Goal: Task Accomplishment & Management: Use online tool/utility

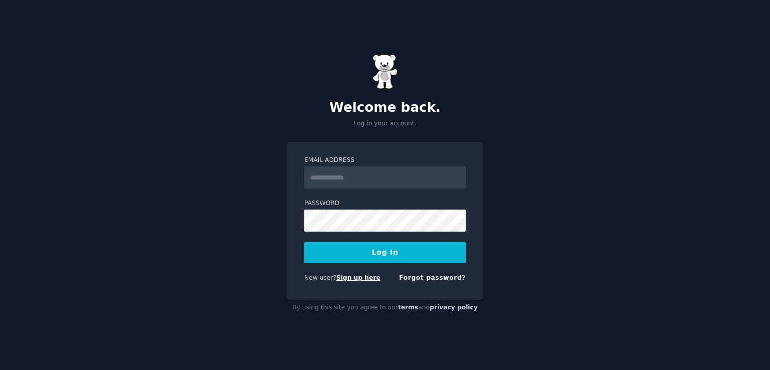
click at [344, 277] on link "Sign up here" at bounding box center [358, 277] width 44 height 7
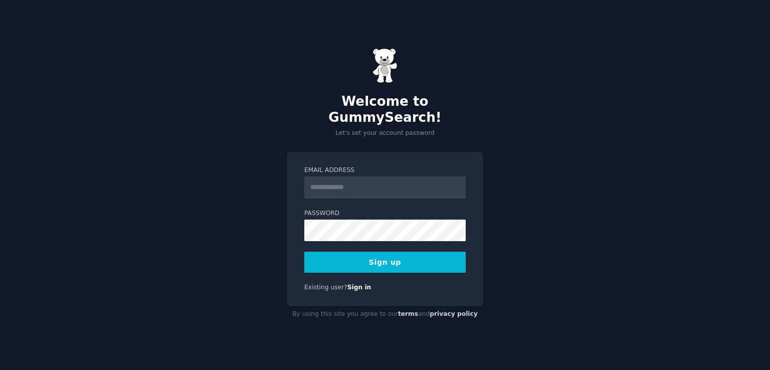
click at [391, 183] on input "Email Address" at bounding box center [384, 187] width 161 height 22
drag, startPoint x: 357, startPoint y: 179, endPoint x: 325, endPoint y: 179, distance: 32.1
click at [325, 179] on input "**********" at bounding box center [384, 187] width 161 height 22
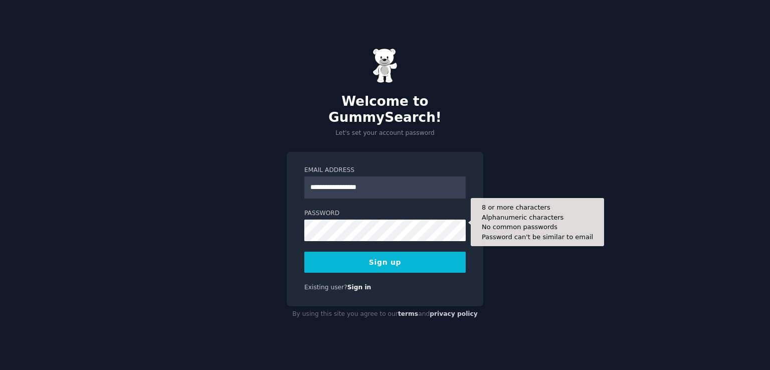
type input "**********"
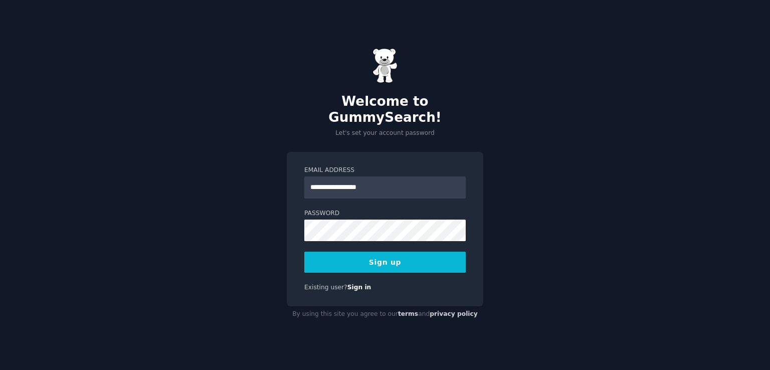
click at [374, 252] on button "Sign up" at bounding box center [384, 262] width 161 height 21
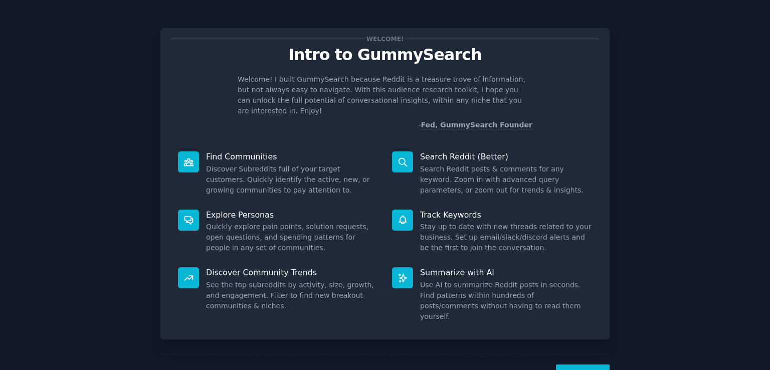
scroll to position [22, 0]
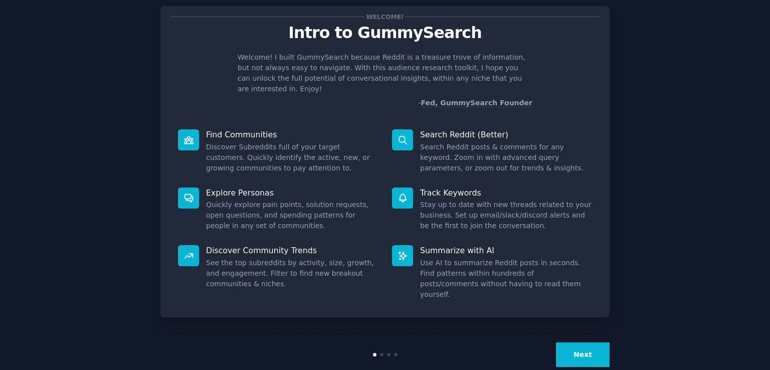
click at [582, 342] on button "Next" at bounding box center [583, 354] width 54 height 25
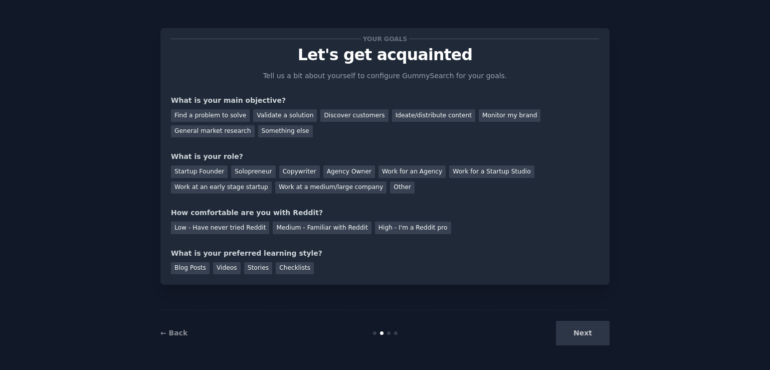
click at [582, 331] on div "Next" at bounding box center [535, 333] width 150 height 25
click at [244, 253] on div "What is your preferred learning style?" at bounding box center [385, 253] width 428 height 11
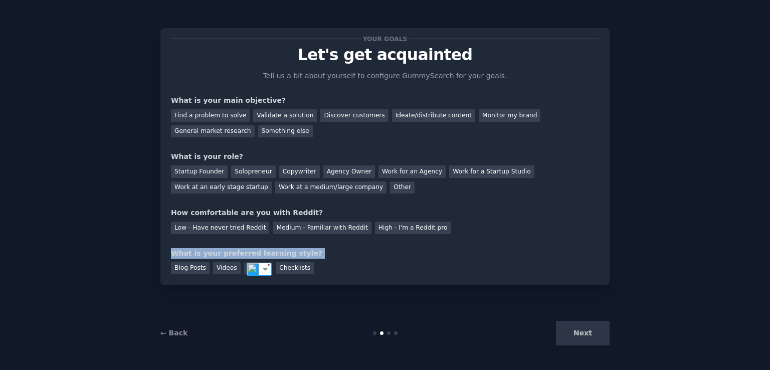
click at [244, 253] on div "What is your preferred learning style?" at bounding box center [385, 253] width 428 height 11
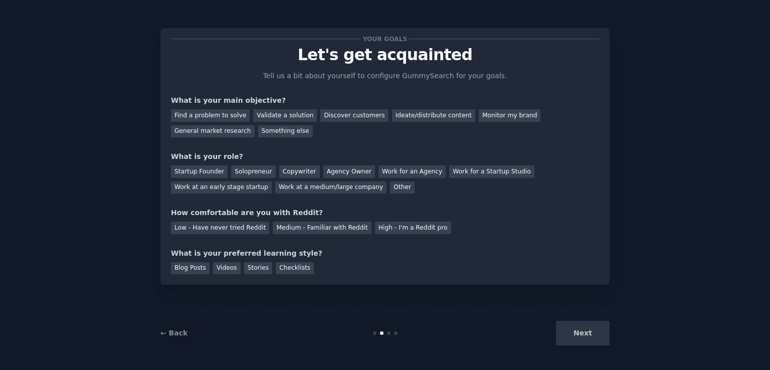
click at [362, 260] on div "Blog Posts Videos Stories Checklists" at bounding box center [385, 267] width 428 height 16
click at [193, 268] on div "Blog Posts" at bounding box center [190, 268] width 39 height 13
click at [209, 229] on div "Low - Have never tried Reddit" at bounding box center [220, 228] width 98 height 13
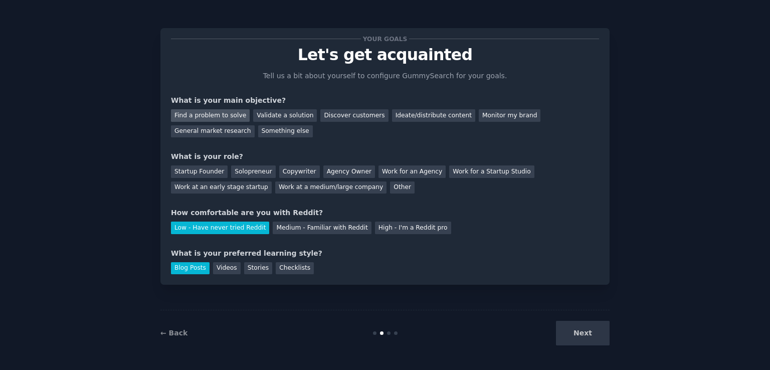
click at [204, 116] on div "Find a problem to solve" at bounding box center [210, 115] width 79 height 13
click at [188, 169] on div "Startup Founder" at bounding box center [199, 171] width 57 height 13
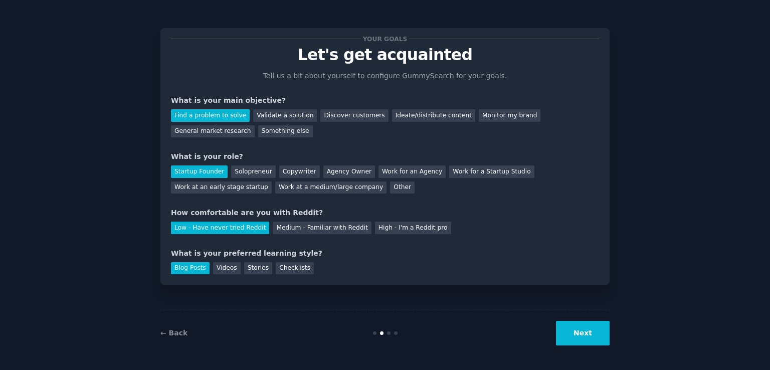
click at [598, 339] on button "Next" at bounding box center [583, 333] width 54 height 25
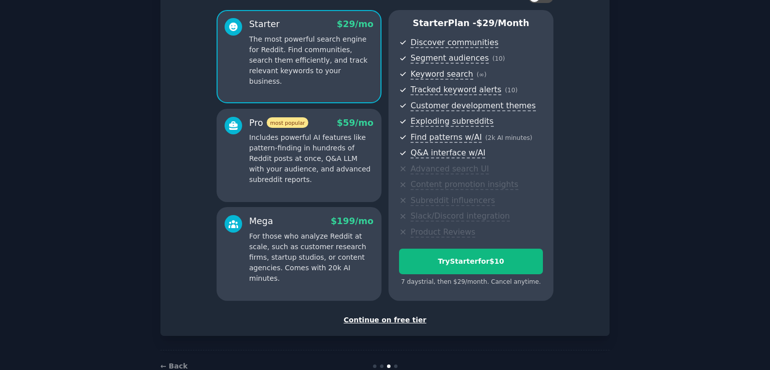
scroll to position [105, 0]
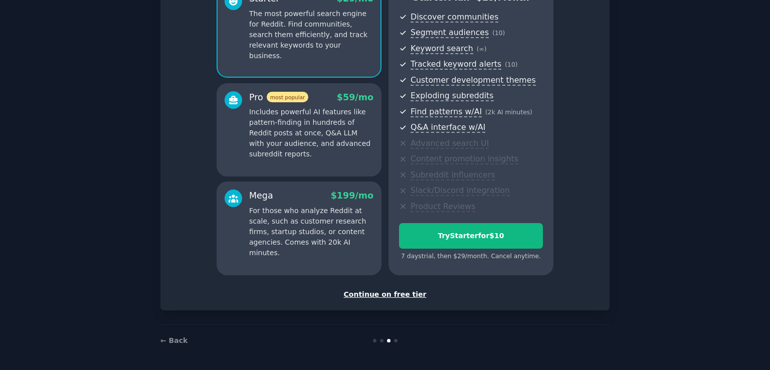
click at [394, 297] on div "Continue on free tier" at bounding box center [385, 294] width 428 height 11
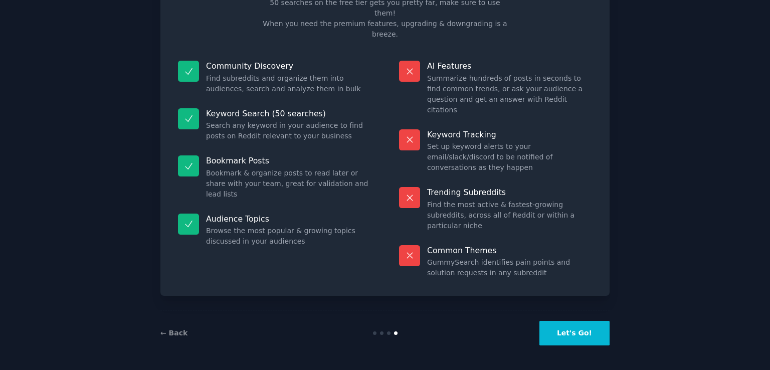
scroll to position [20, 0]
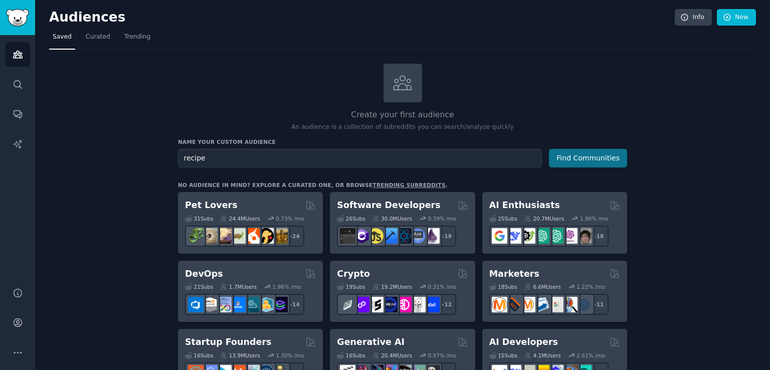
type input "recipe"
click at [593, 160] on button "Find Communities" at bounding box center [588, 158] width 78 height 19
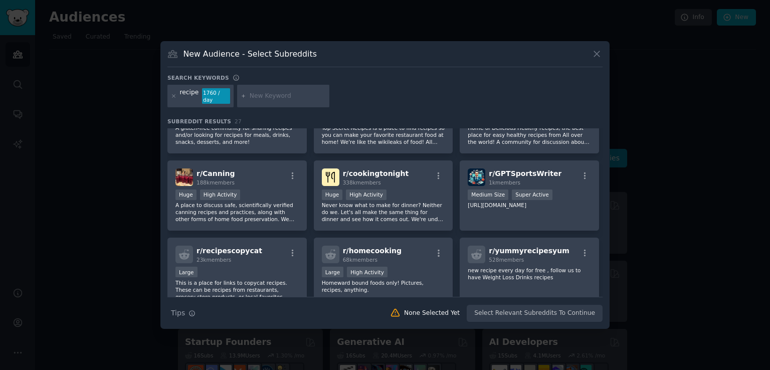
scroll to position [546, 0]
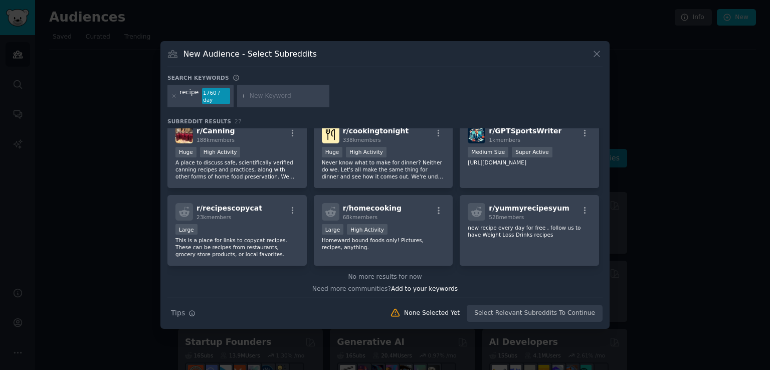
click at [106, 219] on div at bounding box center [385, 185] width 770 height 370
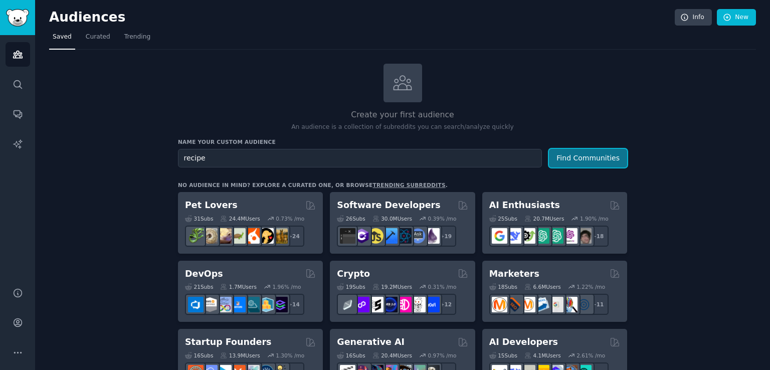
click at [550, 153] on button "Find Communities" at bounding box center [588, 158] width 78 height 19
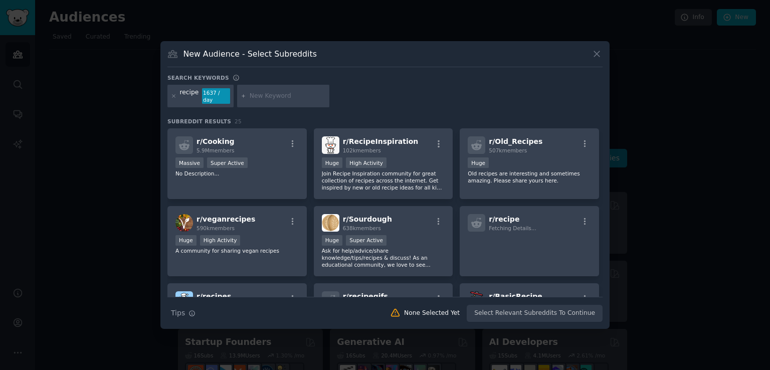
click at [263, 85] on div at bounding box center [283, 96] width 92 height 23
click at [269, 92] on input "text" at bounding box center [288, 96] width 76 height 9
click at [230, 136] on h2 "r/ Cooking 5.9M members" at bounding box center [215, 145] width 38 height 18
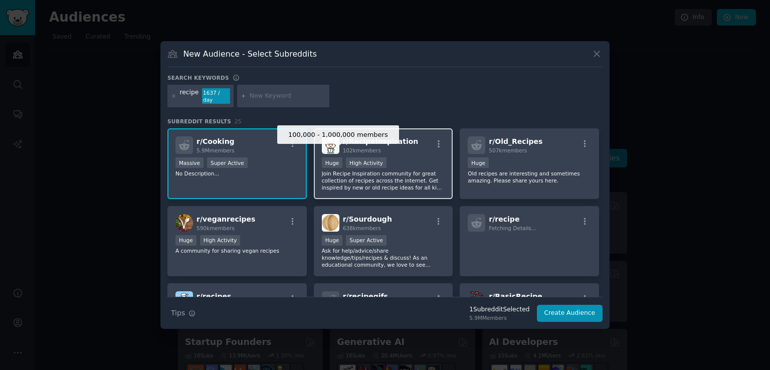
click at [324, 157] on div "Huge" at bounding box center [332, 162] width 21 height 11
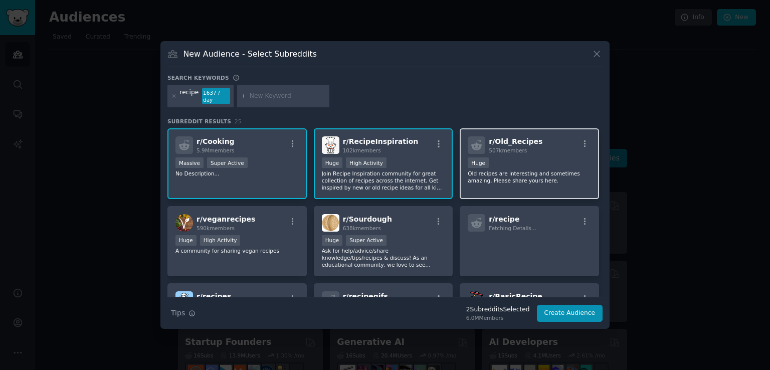
click at [499, 157] on div "100,000 - 1,000,000 members Huge" at bounding box center [529, 163] width 123 height 13
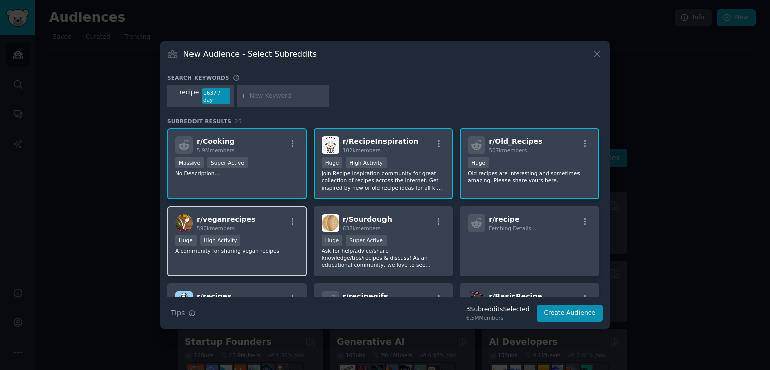
click at [265, 235] on div "Huge High Activity" at bounding box center [236, 241] width 123 height 13
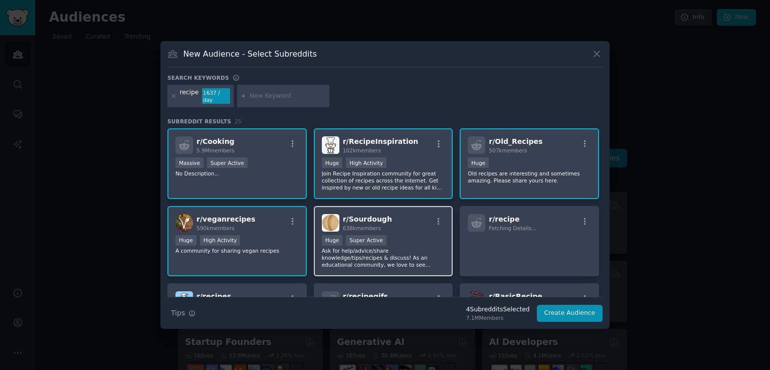
click at [385, 235] on div "100,000 - 1,000,000 members Huge Super Active" at bounding box center [383, 241] width 123 height 13
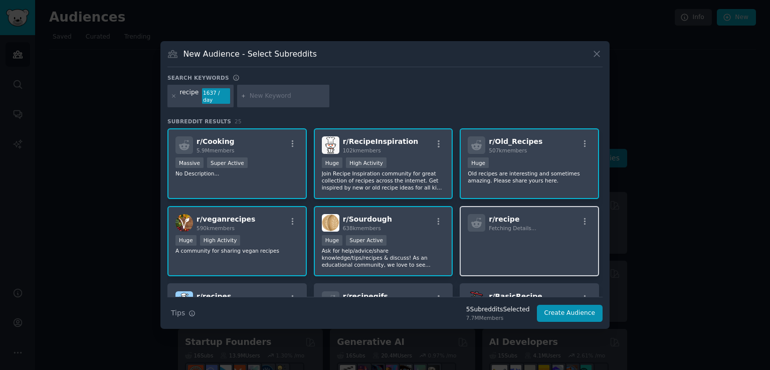
click at [492, 235] on p at bounding box center [529, 245] width 123 height 21
click at [271, 235] on div "Huge High Activity" at bounding box center [236, 241] width 123 height 13
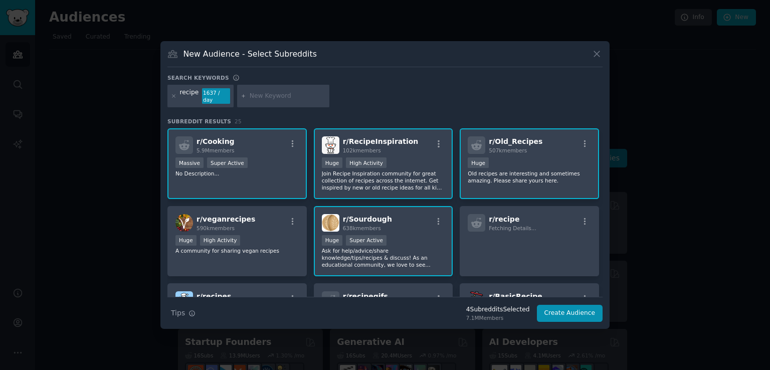
click at [424, 157] on div ">= 80th percentile for submissions / day Huge High Activity" at bounding box center [383, 163] width 123 height 13
click at [401, 247] on p "Ask for help/advice/share knowledge/tips/recipes & discuss! As an educational c…" at bounding box center [383, 257] width 123 height 21
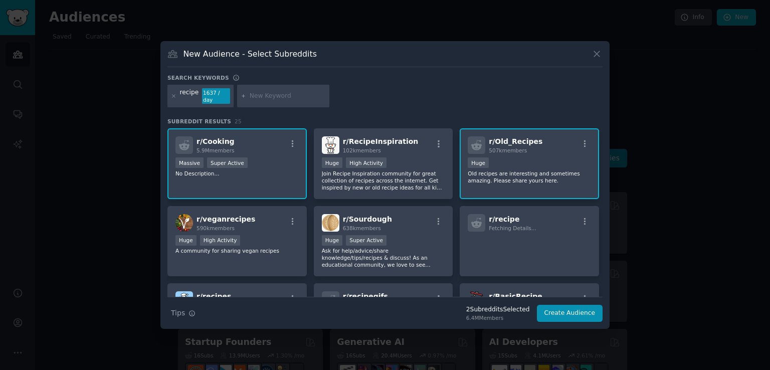
click at [530, 157] on div "100,000 - 1,000,000 members Huge" at bounding box center [529, 163] width 123 height 13
click at [230, 147] on span "5.9M members" at bounding box center [215, 150] width 38 height 6
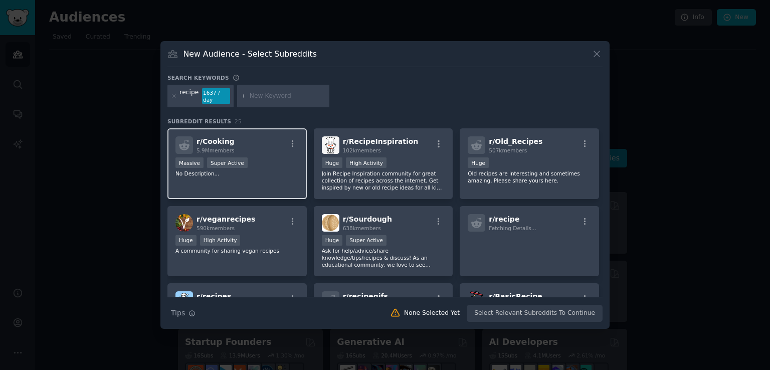
click at [248, 170] on p "No Description..." at bounding box center [236, 173] width 123 height 7
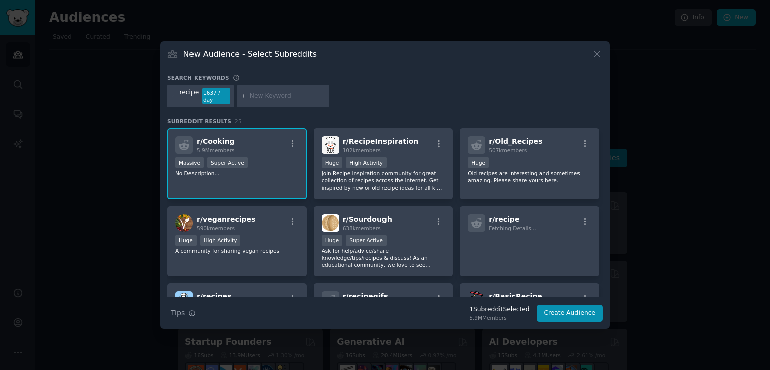
click at [291, 92] on input "text" at bounding box center [288, 96] width 76 height 9
type input "cake"
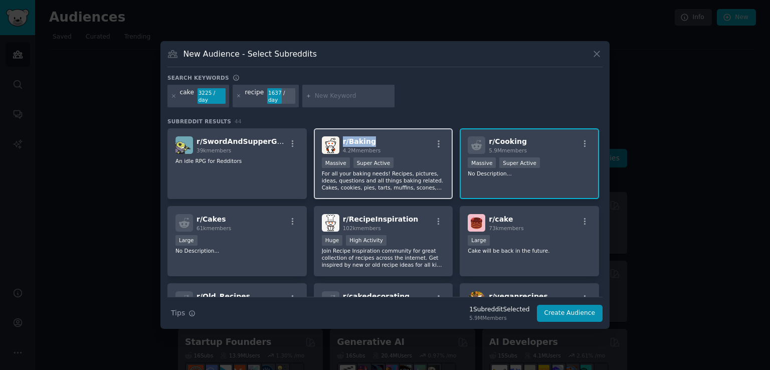
drag, startPoint x: 373, startPoint y: 101, endPoint x: 342, endPoint y: 101, distance: 31.1
click at [343, 136] on h2 "r/ Baking 4.2M members" at bounding box center [362, 145] width 38 height 18
copy span "r/ Baking"
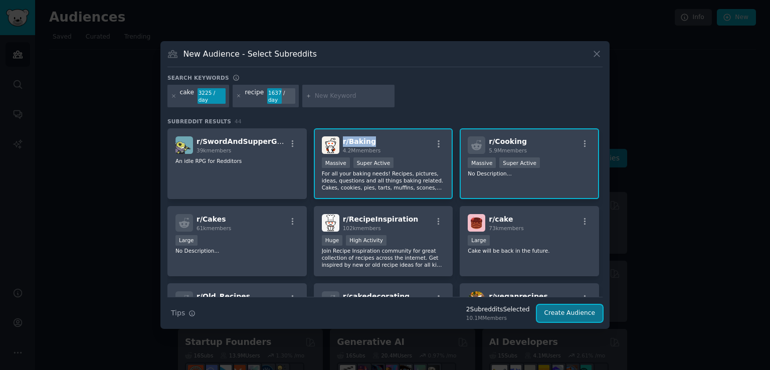
click at [565, 305] on button "Create Audience" at bounding box center [570, 313] width 66 height 17
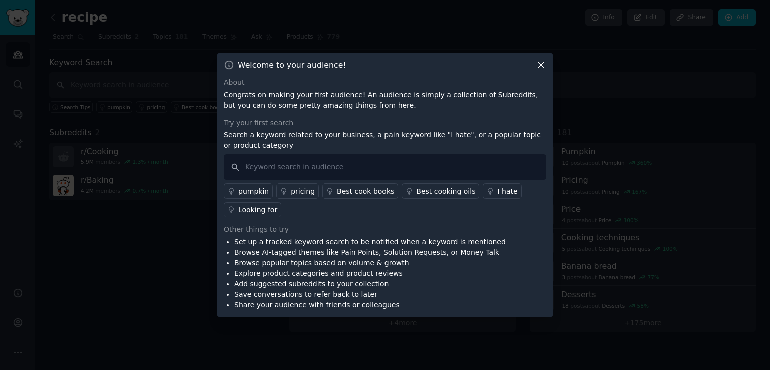
click at [542, 63] on icon at bounding box center [541, 66] width 6 height 6
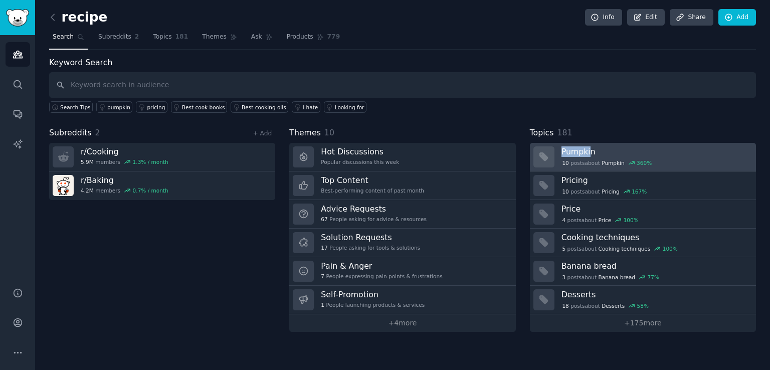
drag, startPoint x: 627, startPoint y: 115, endPoint x: 577, endPoint y: 147, distance: 59.2
click at [577, 147] on div "Keyword Search Search Tips pumpkin pricing Best cook books Best cooking oils I …" at bounding box center [402, 194] width 707 height 275
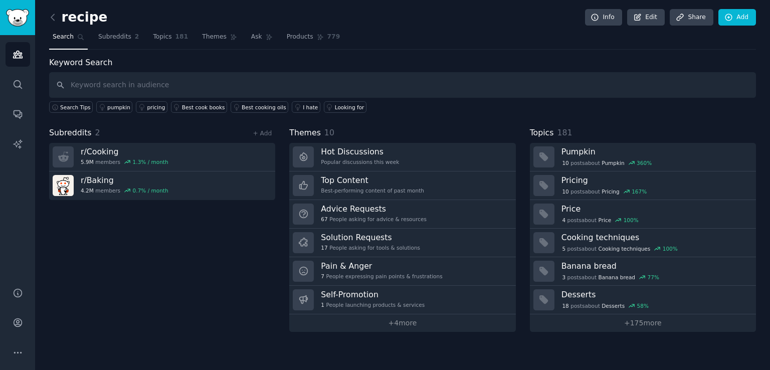
click at [612, 109] on div "Search Tips pumpkin pricing Best cook books Best cooking oils I hate Looking for" at bounding box center [402, 105] width 707 height 15
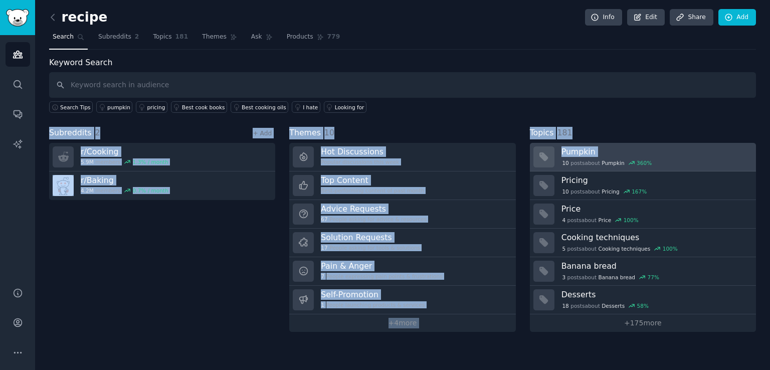
drag, startPoint x: 612, startPoint y: 109, endPoint x: 611, endPoint y: 150, distance: 41.6
click at [611, 150] on div "Keyword Search Search Tips pumpkin pricing Best cook books Best cooking oils I …" at bounding box center [402, 194] width 707 height 275
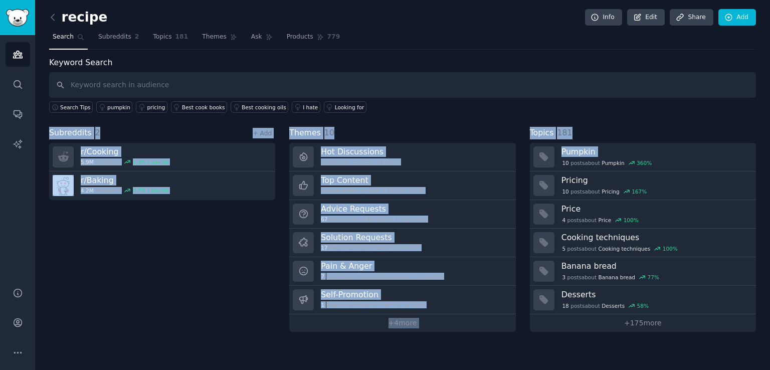
click at [623, 115] on div "Keyword Search Search Tips pumpkin pricing Best cook books Best cooking oils I …" at bounding box center [402, 194] width 707 height 275
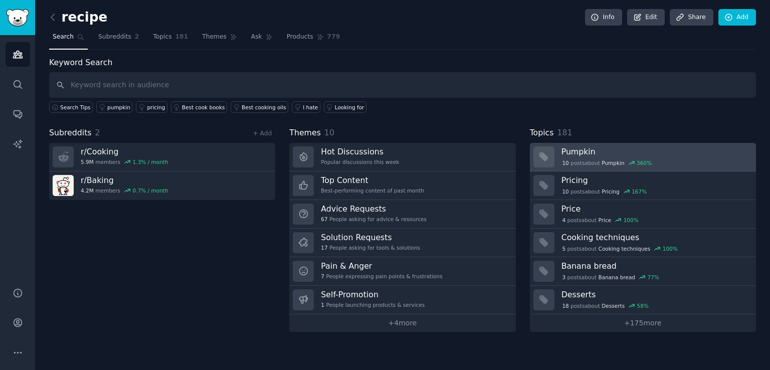
click at [666, 161] on div "10 post s about Pumpkin 360 %" at bounding box center [654, 162] width 187 height 9
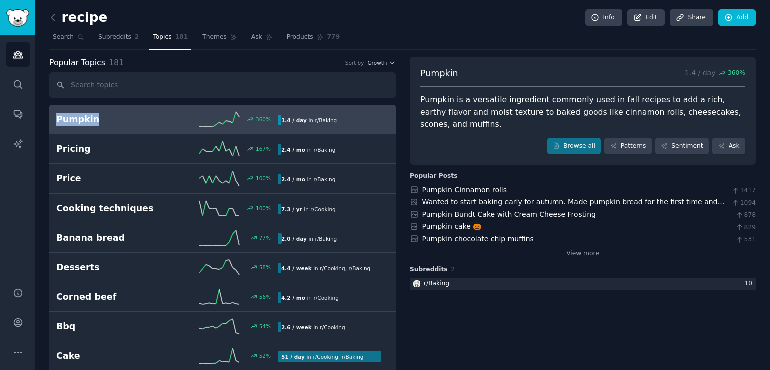
drag, startPoint x: 0, startPoint y: 107, endPoint x: 60, endPoint y: 121, distance: 61.8
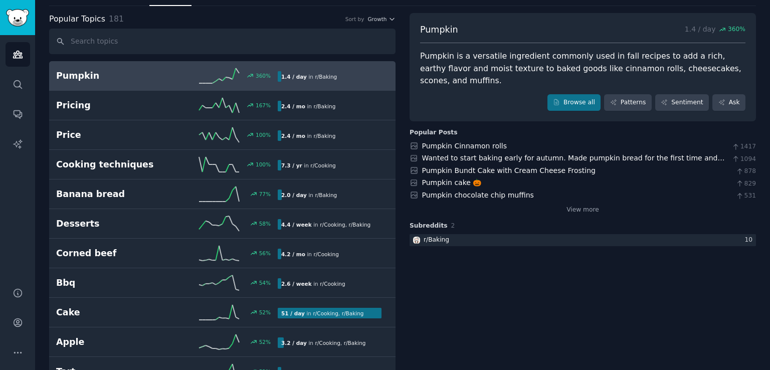
scroll to position [43, 0]
click at [566, 206] on link "View more" at bounding box center [582, 210] width 33 height 9
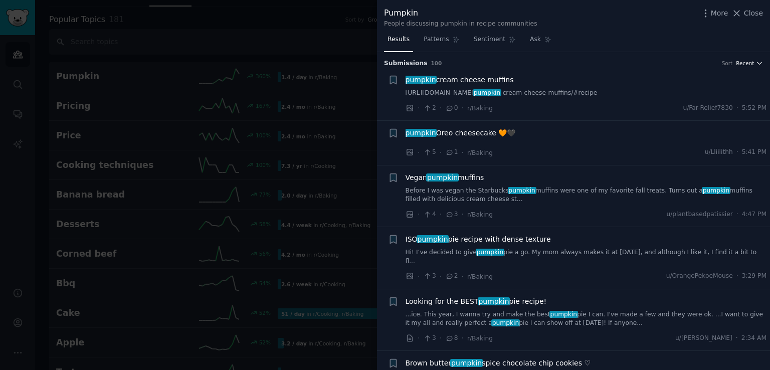
click at [751, 61] on span "Recent" at bounding box center [745, 63] width 18 height 7
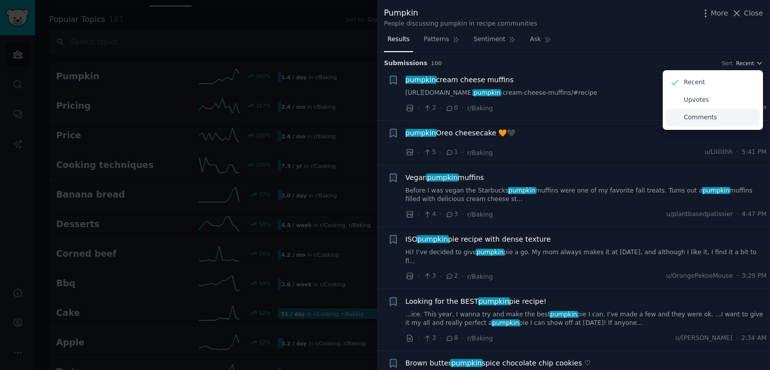
click at [707, 115] on p "Comments" at bounding box center [700, 117] width 33 height 9
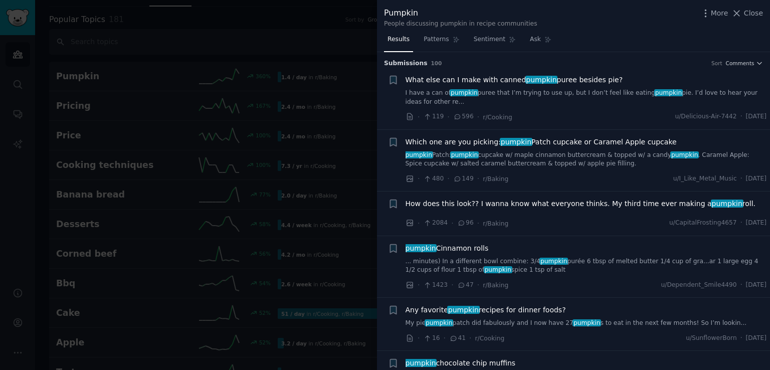
drag, startPoint x: 403, startPoint y: 79, endPoint x: 604, endPoint y: 83, distance: 201.5
click at [604, 83] on div "Bookmark this conversation + What else can I make with canned pumpkin puree bes…" at bounding box center [577, 99] width 379 height 48
click at [655, 38] on div "Results Patterns Sentiment Ask" at bounding box center [573, 42] width 393 height 21
drag, startPoint x: 610, startPoint y: 79, endPoint x: 405, endPoint y: 81, distance: 205.0
click at [405, 81] on div "What else can I make with canned pumpkin puree besides pie?" at bounding box center [585, 80] width 361 height 11
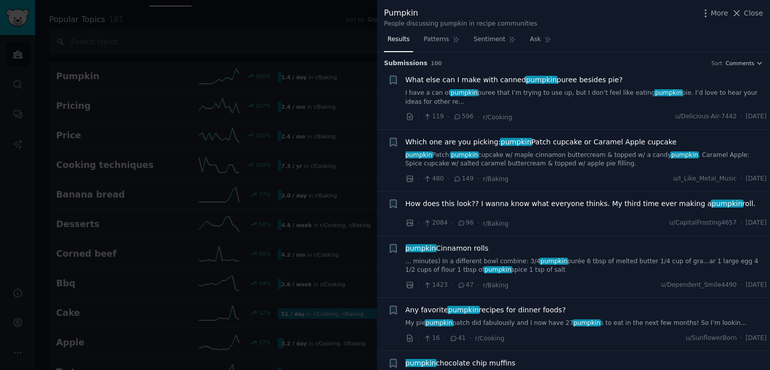
copy span "What else can I make with canned pumpkin puree besides pie?"
click at [302, 33] on div at bounding box center [385, 185] width 770 height 370
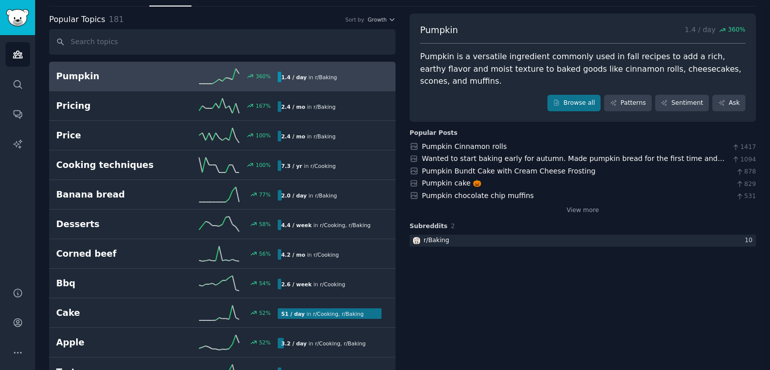
click at [752, 14] on div "Pumpkin 1.4 / day 360 % Pumpkin is a versatile ingredient commonly used in fall…" at bounding box center [582, 68] width 346 height 109
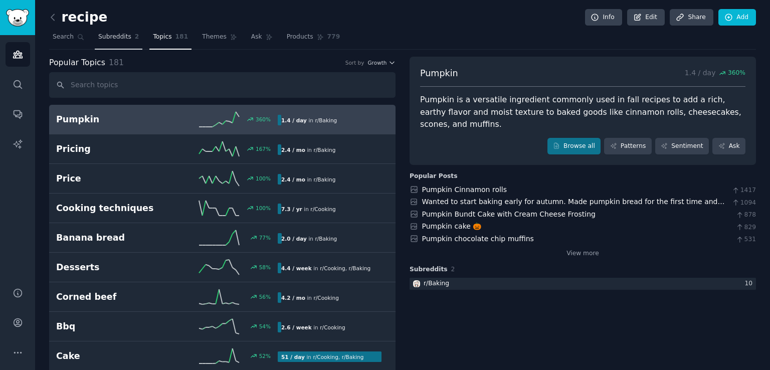
click at [98, 39] on span "Subreddits" at bounding box center [114, 37] width 33 height 9
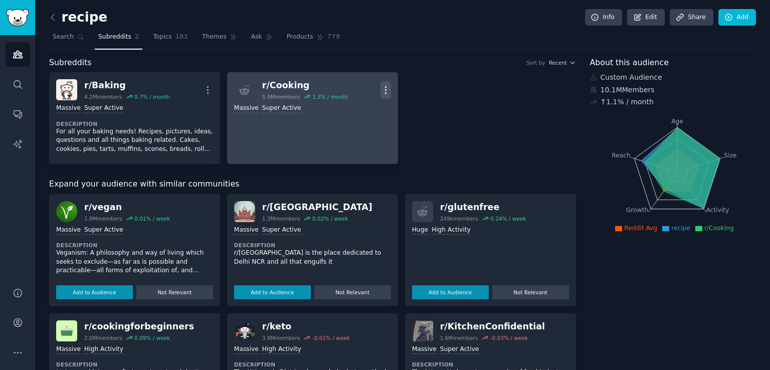
click at [380, 85] on icon "button" at bounding box center [385, 90] width 11 height 11
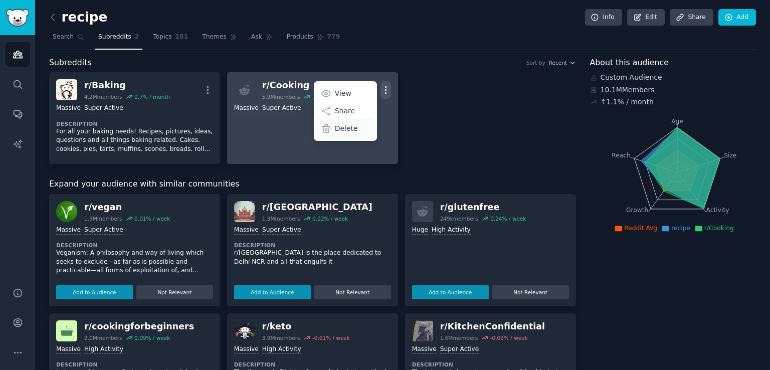
click at [335, 129] on p "Delete" at bounding box center [346, 128] width 23 height 11
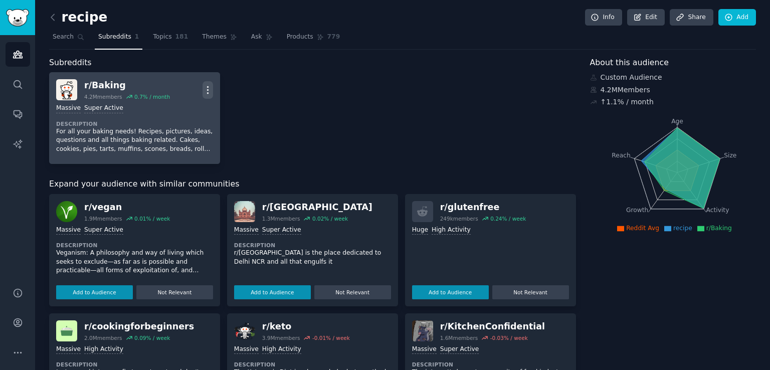
click at [202, 91] on icon "button" at bounding box center [207, 90] width 11 height 11
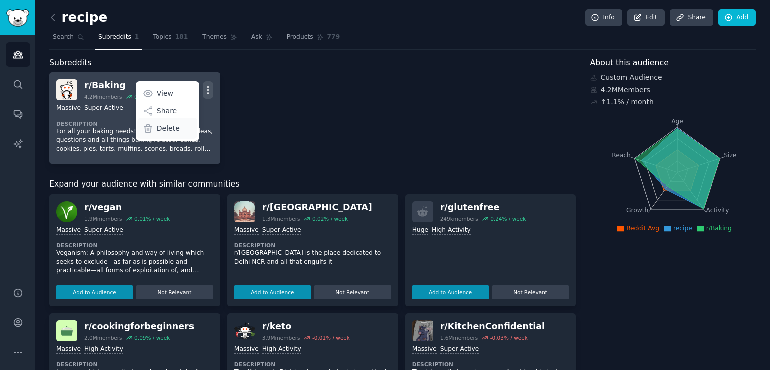
click at [155, 132] on div "Delete" at bounding box center [167, 128] width 60 height 21
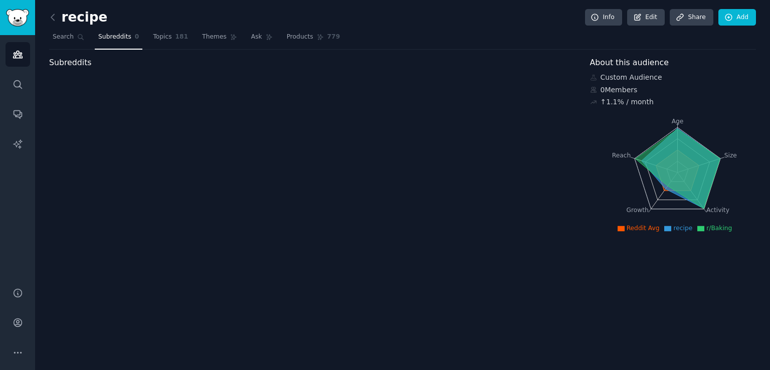
click at [98, 41] on span "Subreddits" at bounding box center [114, 37] width 33 height 9
click at [726, 18] on icon at bounding box center [728, 17] width 7 height 7
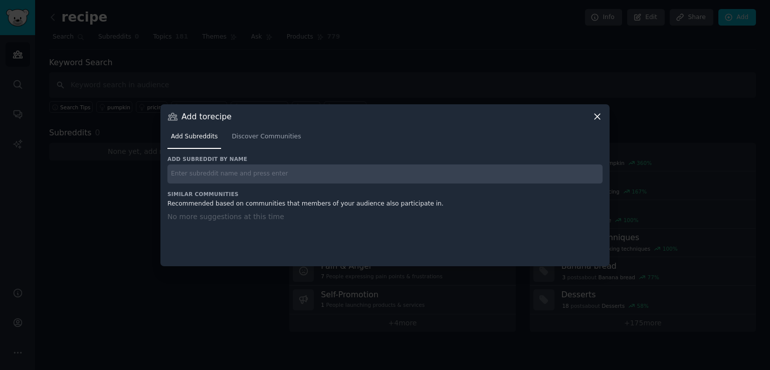
click at [340, 164] on input "text" at bounding box center [384, 174] width 435 height 20
type input "recipe"
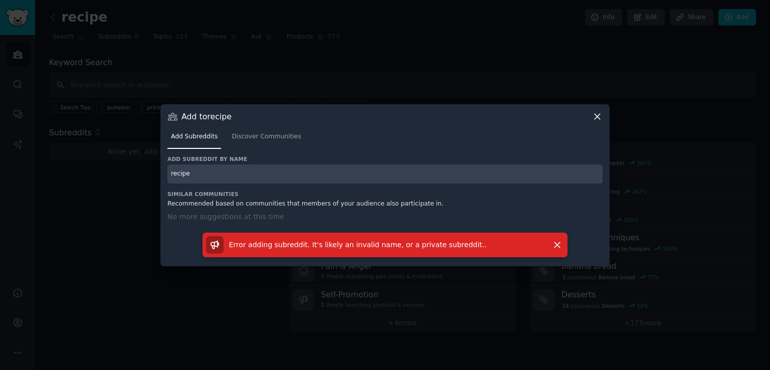
click at [340, 164] on input "recipe" at bounding box center [384, 174] width 435 height 20
click at [275, 132] on span "Discover Communities" at bounding box center [266, 136] width 69 height 9
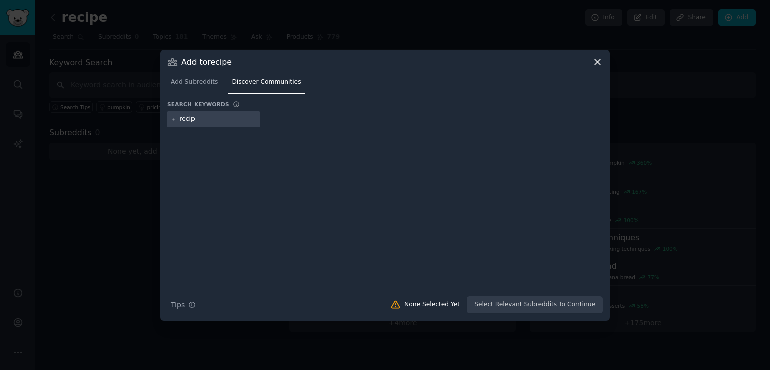
type input "recipe"
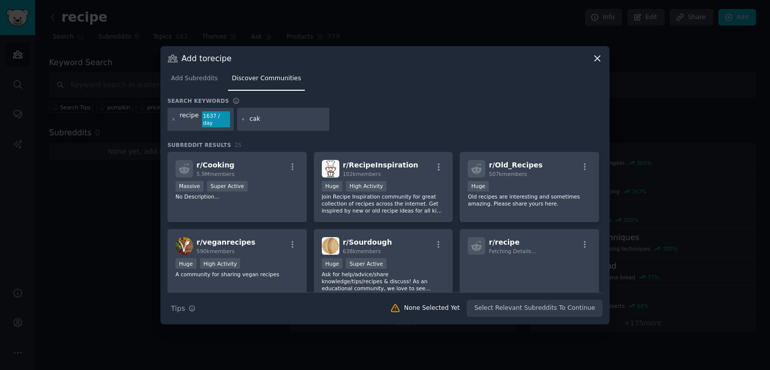
type input "cake"
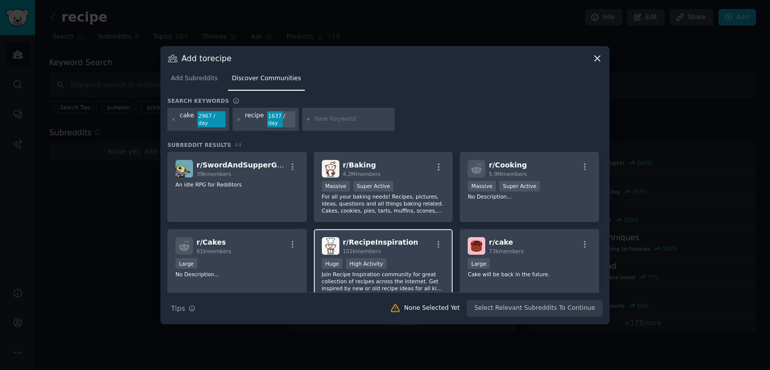
click at [407, 237] on div "r/ RecipeInspiration 102k members" at bounding box center [383, 246] width 123 height 18
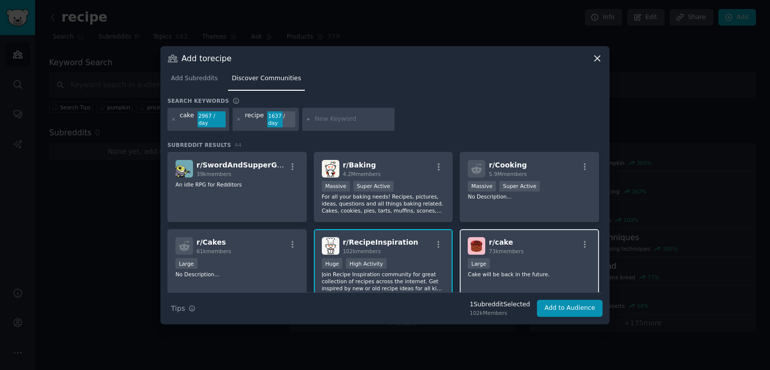
click at [512, 248] on span "73k members" at bounding box center [506, 251] width 35 height 6
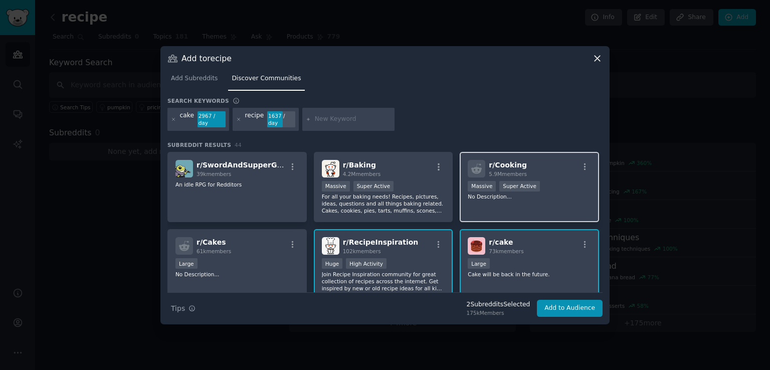
click at [543, 152] on div "r/ Cooking 5.9M members Massive Super Active No Description..." at bounding box center [529, 187] width 139 height 71
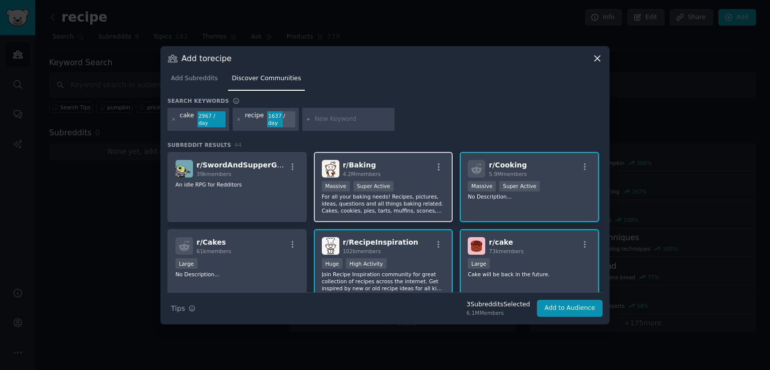
click at [398, 160] on div "r/ Baking 4.2M members" at bounding box center [383, 169] width 123 height 18
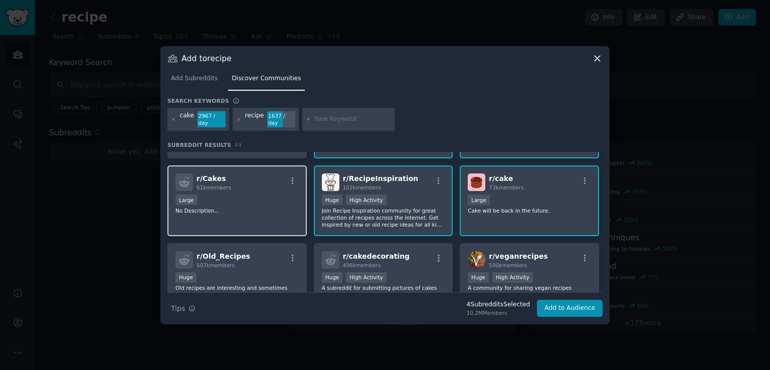
scroll to position [64, 0]
click at [257, 206] on p "No Description..." at bounding box center [236, 209] width 123 height 7
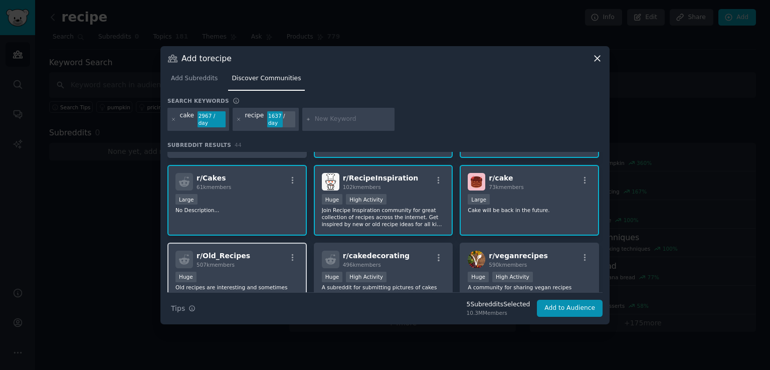
scroll to position [92, 0]
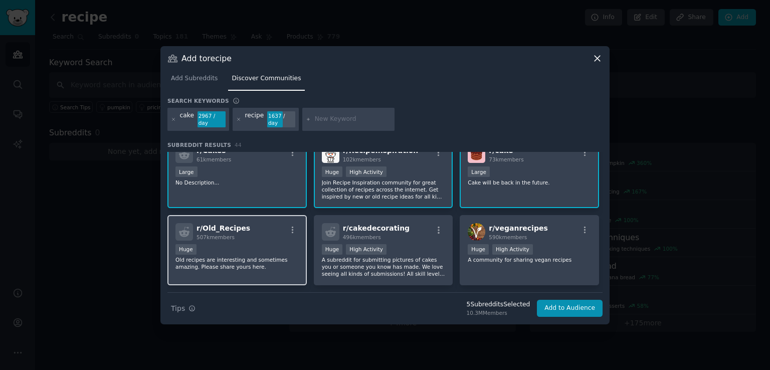
click at [254, 244] on div "Huge" at bounding box center [236, 250] width 123 height 13
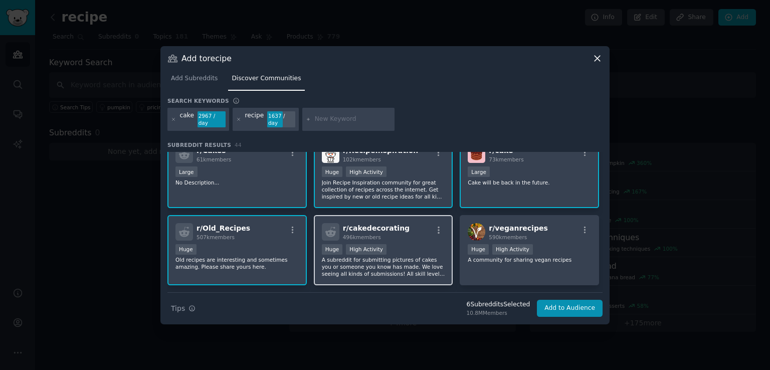
click at [406, 244] on div ">= 80th percentile for submissions / day Huge High Activity" at bounding box center [383, 250] width 123 height 13
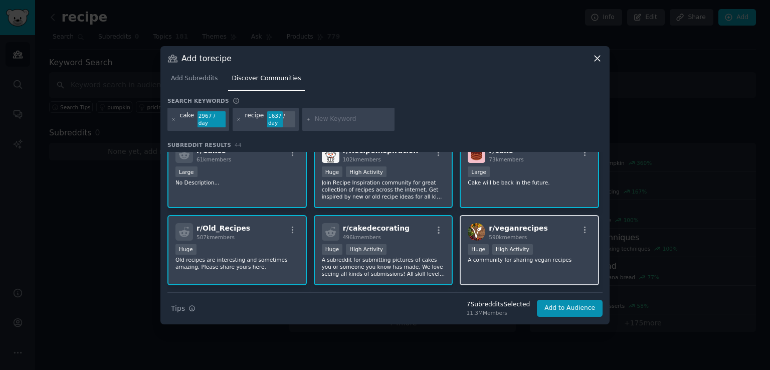
click at [537, 244] on div ">= 80th percentile for submissions / day Huge High Activity" at bounding box center [529, 250] width 123 height 13
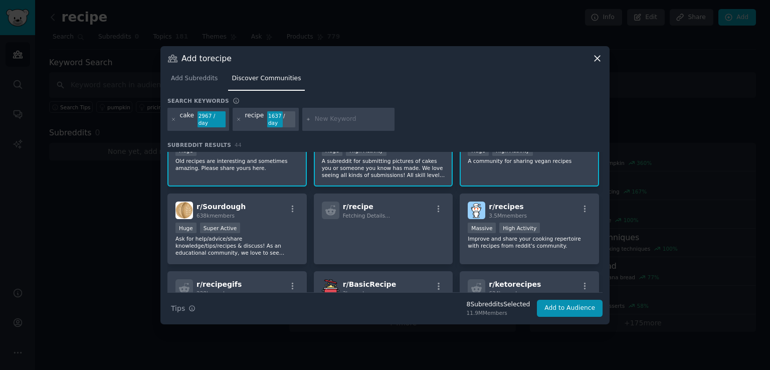
scroll to position [192, 0]
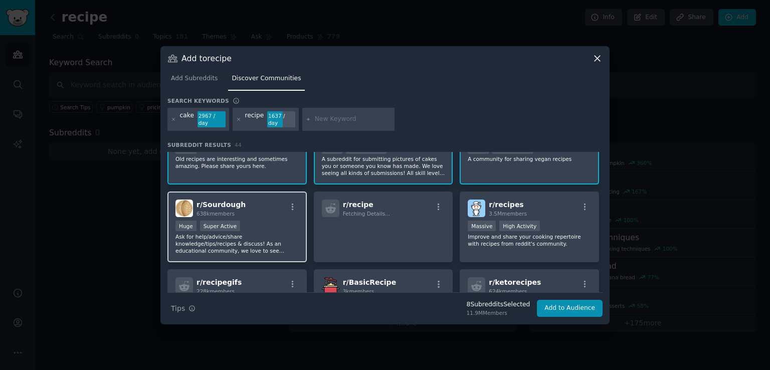
click at [252, 220] on div "Huge Super Active" at bounding box center [236, 226] width 123 height 13
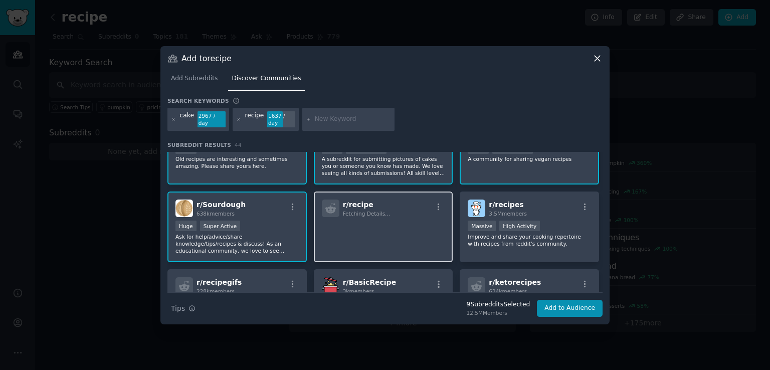
click at [374, 220] on p at bounding box center [383, 230] width 123 height 21
click at [394, 206] on div "r/ recipe Fetching Details..." at bounding box center [383, 226] width 139 height 71
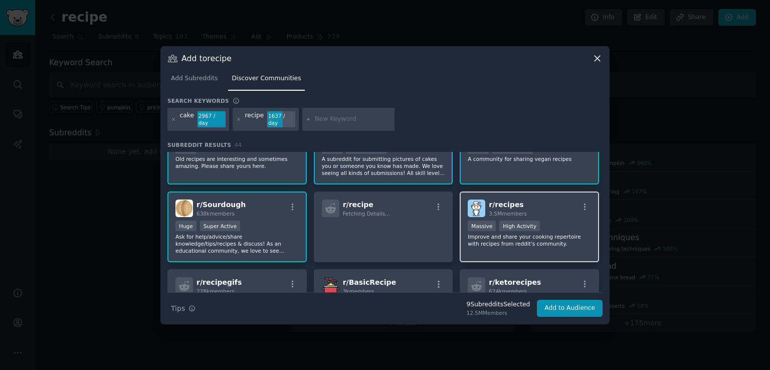
click at [519, 210] on span "3.5M members" at bounding box center [508, 213] width 38 height 6
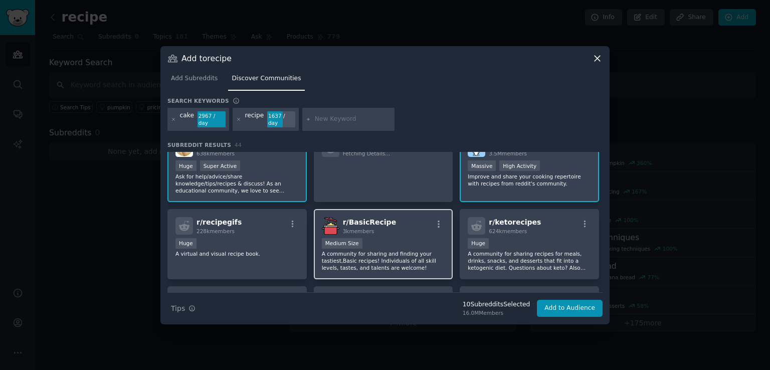
scroll to position [293, 0]
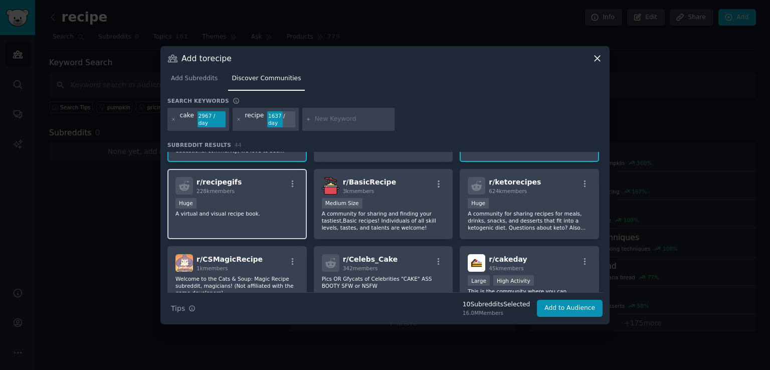
click at [215, 210] on p "A virtual and visual recipe book." at bounding box center [236, 213] width 123 height 7
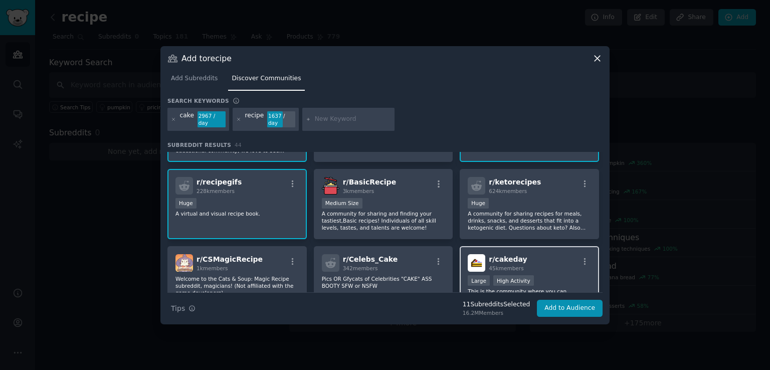
click at [516, 246] on div "r/ cakeday 45k members Large High Activity This is the community where you can …" at bounding box center [529, 281] width 139 height 71
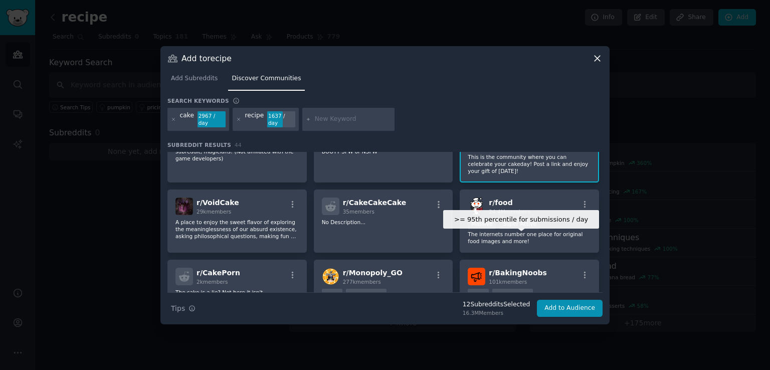
scroll to position [439, 0]
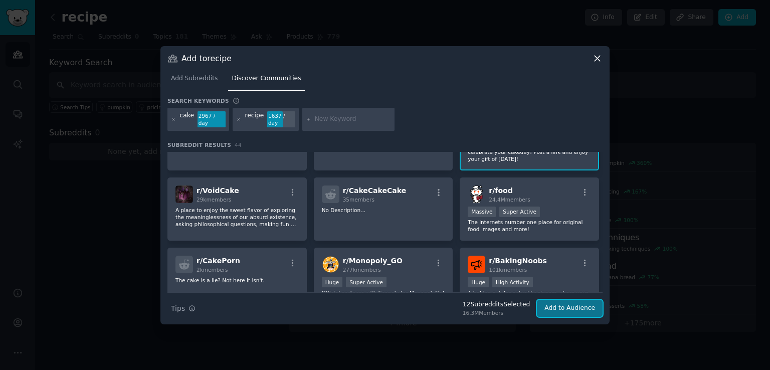
click at [563, 300] on button "Add to Audience" at bounding box center [570, 308] width 66 height 17
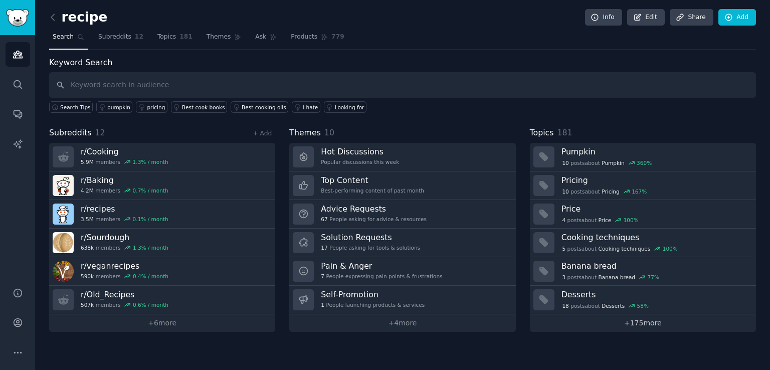
click at [621, 322] on link "+ 175 more" at bounding box center [643, 323] width 226 height 18
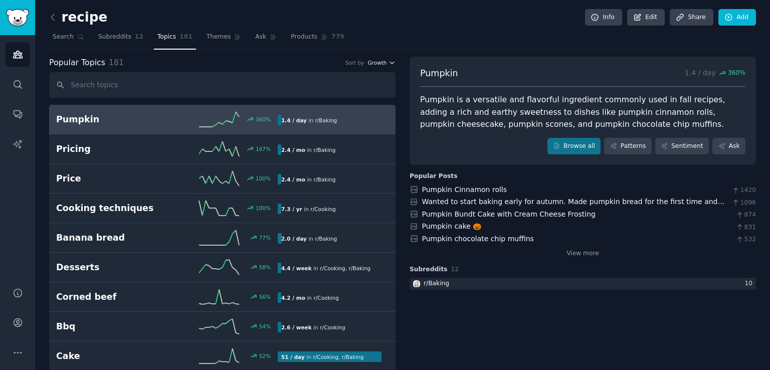
click at [388, 60] on icon "button" at bounding box center [391, 62] width 7 height 7
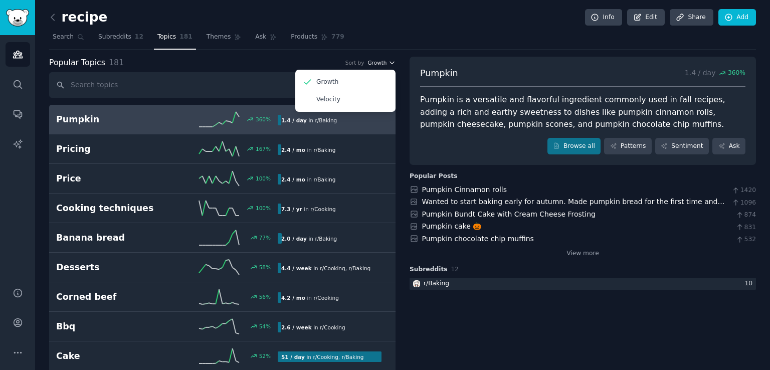
click at [388, 60] on icon "button" at bounding box center [391, 62] width 7 height 7
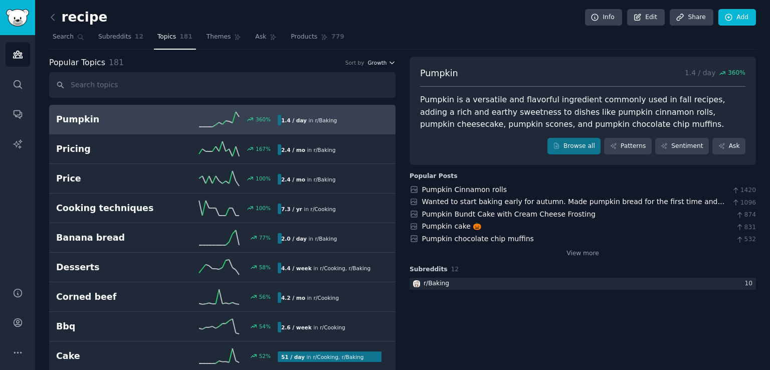
click at [388, 60] on icon "button" at bounding box center [391, 62] width 7 height 7
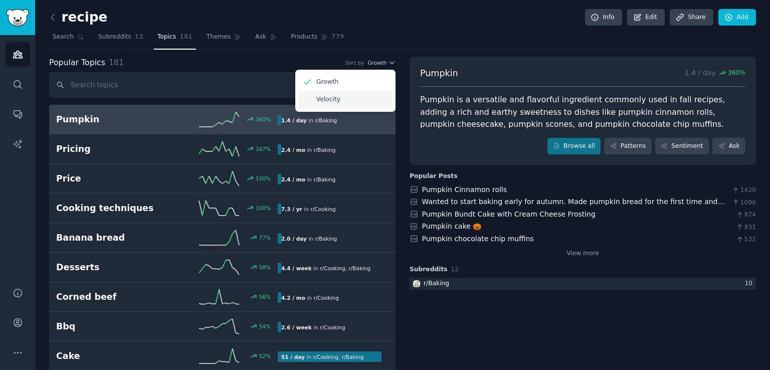
click at [347, 95] on div "Velocity" at bounding box center [345, 100] width 93 height 18
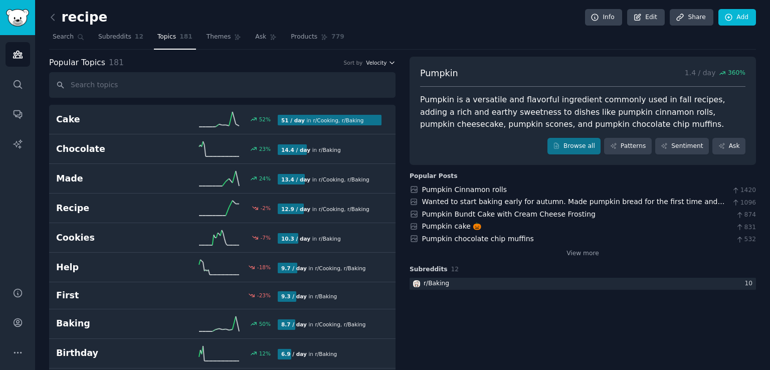
click at [366, 63] on span "Velocity" at bounding box center [376, 62] width 21 height 7
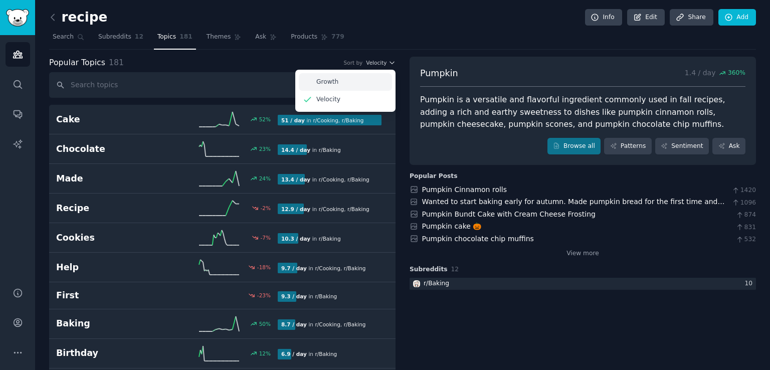
click at [344, 76] on div "Growth" at bounding box center [345, 82] width 93 height 18
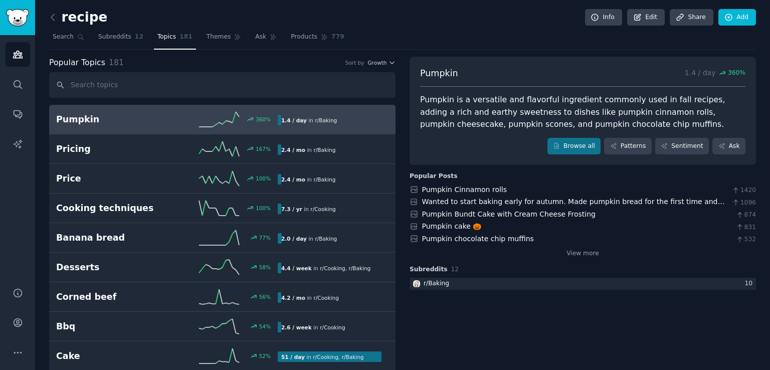
click at [409, 271] on span "Subreddits" at bounding box center [428, 269] width 38 height 9
click at [566, 254] on link "View more" at bounding box center [582, 253] width 33 height 9
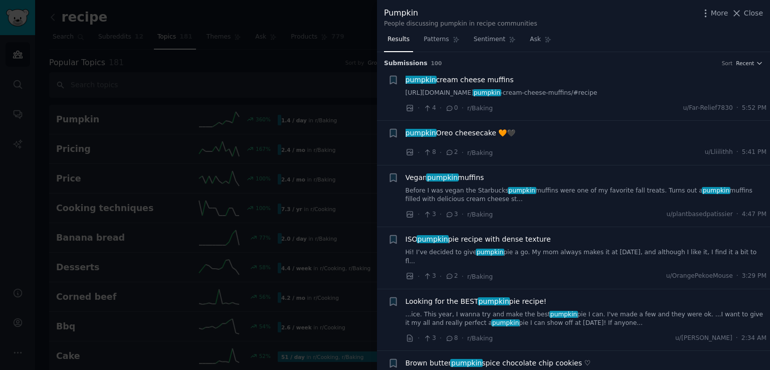
click at [538, 84] on div "pumpkin cream cheese muffins" at bounding box center [585, 80] width 361 height 11
click at [246, 152] on div at bounding box center [385, 185] width 770 height 370
